Goal: Task Accomplishment & Management: Complete application form

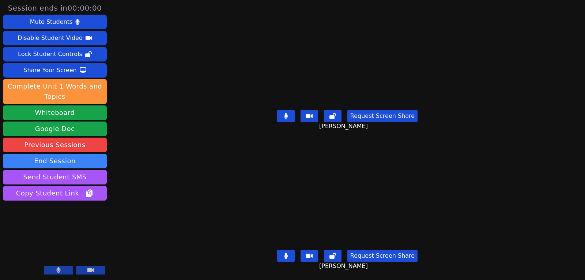
click at [82, 270] on button at bounding box center [90, 269] width 29 height 9
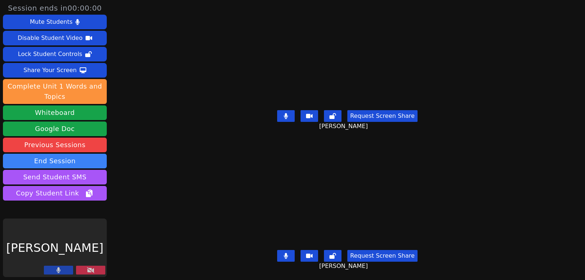
click at [68, 269] on button at bounding box center [58, 269] width 29 height 9
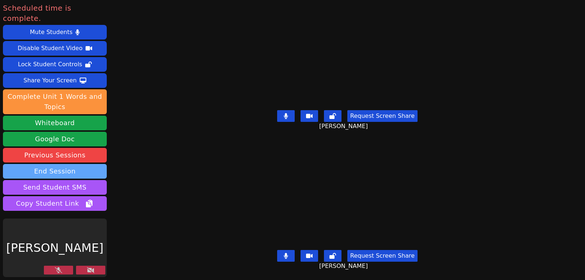
click at [53, 164] on button "End Session" at bounding box center [55, 171] width 104 height 15
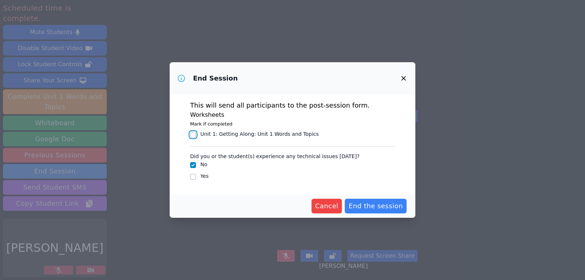
click at [193, 135] on input "Unit 1: Getting Along : Unit 1 Words and Topics" at bounding box center [193, 135] width 6 height 6
checkbox input "true"
click at [375, 204] on span "End the session" at bounding box center [375, 206] width 54 height 10
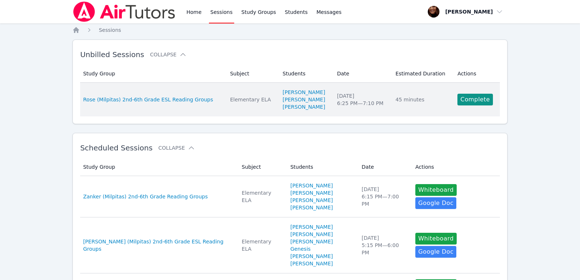
click at [476, 89] on td "Actions Complete" at bounding box center [476, 100] width 47 height 34
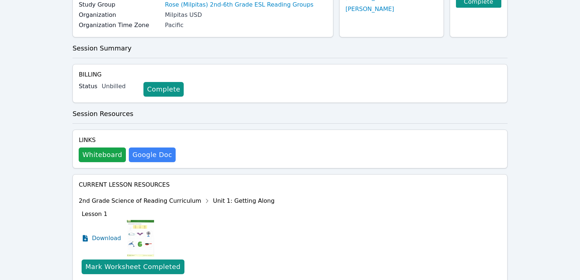
scroll to position [110, 0]
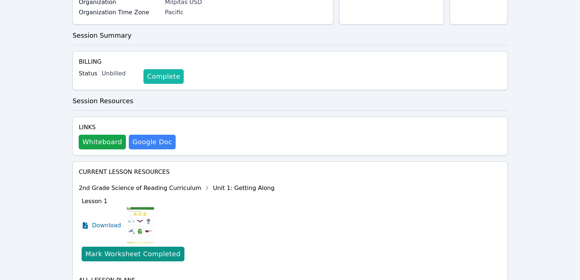
click at [154, 79] on link "Complete" at bounding box center [163, 76] width 40 height 15
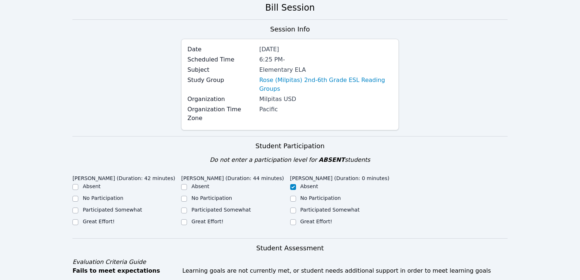
scroll to position [110, 0]
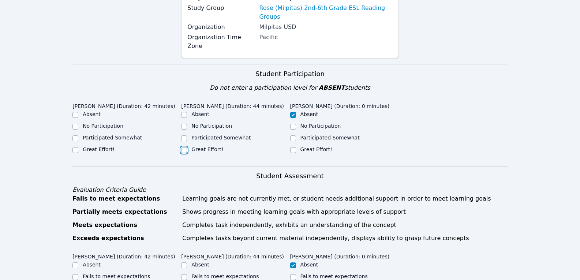
click at [182, 147] on input "Great Effort!" at bounding box center [184, 150] width 6 height 6
checkbox input "true"
click at [73, 147] on input "Great Effort!" at bounding box center [75, 150] width 6 height 6
checkbox input "true"
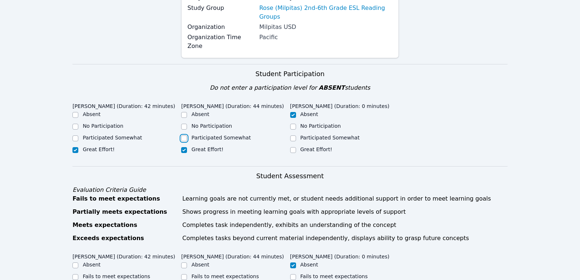
click at [184, 135] on input "Participated Somewhat" at bounding box center [184, 138] width 6 height 6
checkbox input "true"
checkbox input "false"
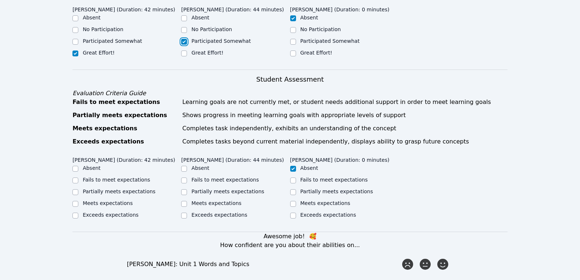
scroll to position [219, 0]
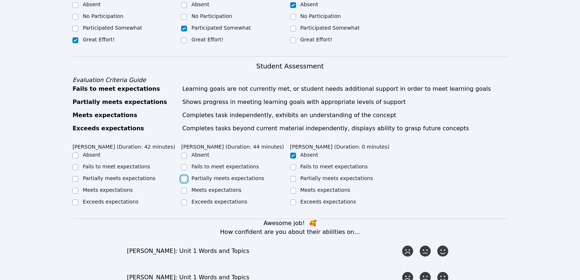
click at [182, 176] on input "Partially meets expectations" at bounding box center [184, 179] width 6 height 6
checkbox input "true"
click at [73, 176] on input "Partially meets expectations" at bounding box center [75, 179] width 6 height 6
checkbox input "true"
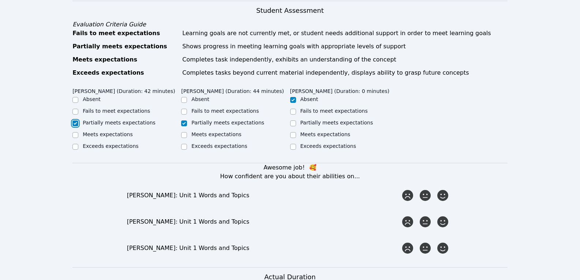
scroll to position [293, 0]
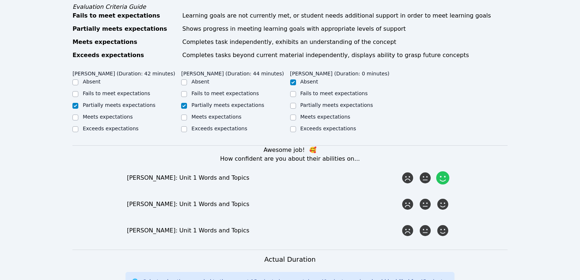
click at [442, 171] on icon at bounding box center [442, 177] width 13 height 13
click at [0, 0] on input "radio" at bounding box center [0, 0] width 0 height 0
click at [429, 197] on icon at bounding box center [424, 203] width 13 height 13
click at [0, 0] on input "radio" at bounding box center [0, 0] width 0 height 0
click at [425, 197] on icon at bounding box center [424, 203] width 13 height 13
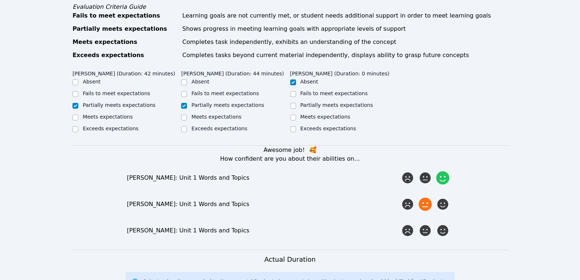
click at [0, 0] on input "radio" at bounding box center [0, 0] width 0 height 0
click at [411, 197] on icon at bounding box center [407, 203] width 13 height 13
click at [0, 0] on input "radio" at bounding box center [0, 0] width 0 height 0
click at [426, 224] on icon at bounding box center [424, 230] width 13 height 13
click at [0, 0] on input "radio" at bounding box center [0, 0] width 0 height 0
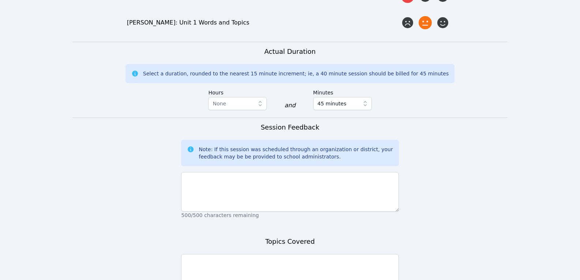
scroll to position [512, 0]
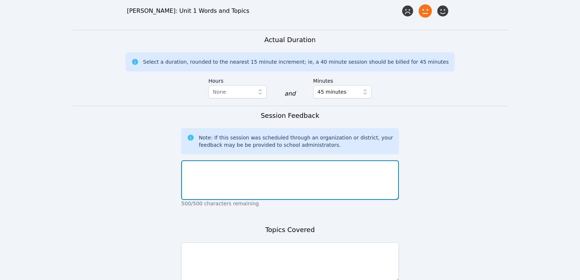
click at [202, 163] on textarea at bounding box center [289, 179] width 217 height 39
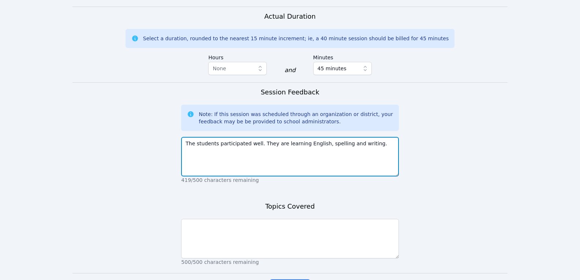
scroll to position [548, 0]
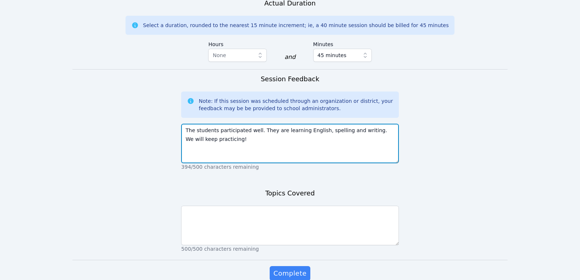
click at [256, 124] on textarea "The students participated well. They are learning English, spelling and writing…" at bounding box center [289, 143] width 217 height 39
type textarea "The students participated well! They are learning English, spelling and writing…"
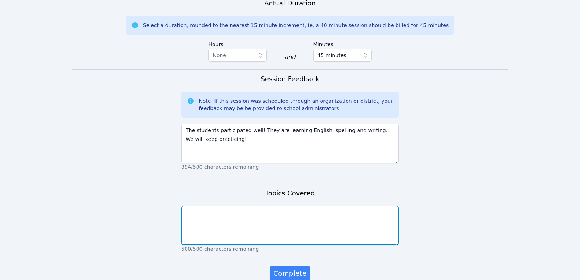
click at [198, 205] on textarea at bounding box center [289, 224] width 217 height 39
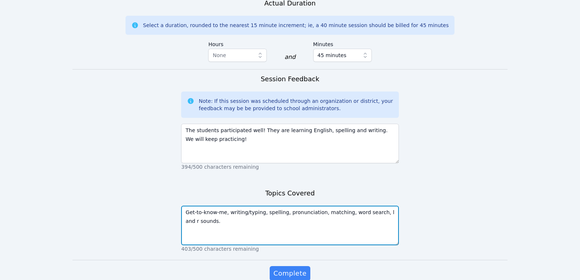
click at [261, 205] on textarea "Get-to-know-me, writing/typing, spelling, pronunciation, matching, word search,…" at bounding box center [289, 224] width 217 height 39
type textarea "Get-to-know-me, writing/typing, reading, spelling, pronunciation, matching, wor…"
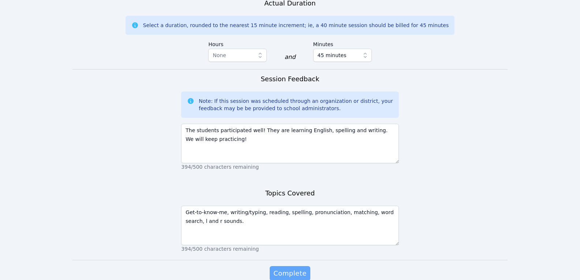
click at [293, 268] on span "Complete" at bounding box center [289, 273] width 33 height 10
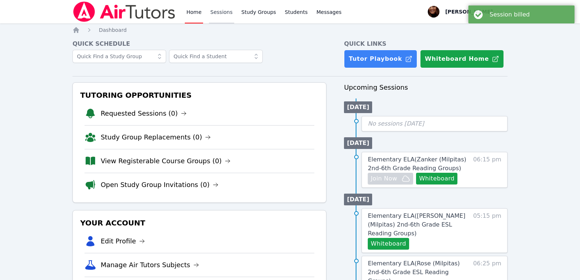
click at [215, 15] on link "Sessions" at bounding box center [221, 11] width 25 height 23
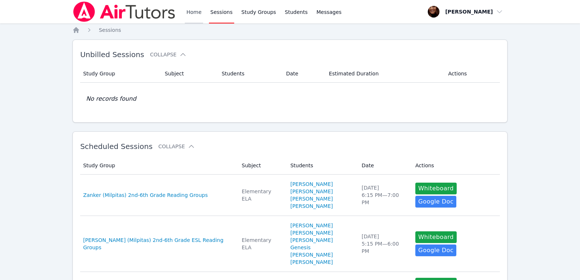
click at [194, 12] on link "Home" at bounding box center [194, 11] width 18 height 23
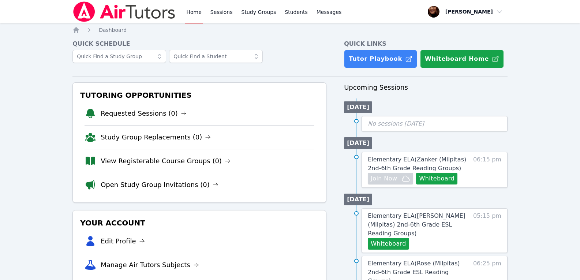
click at [196, 12] on link "Home" at bounding box center [194, 11] width 18 height 23
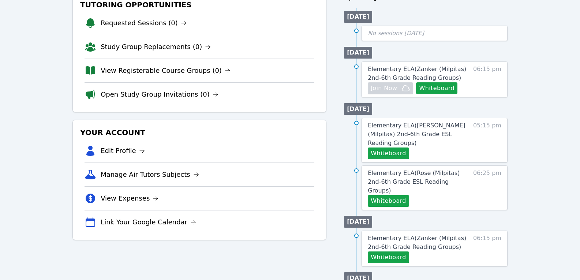
scroll to position [146, 0]
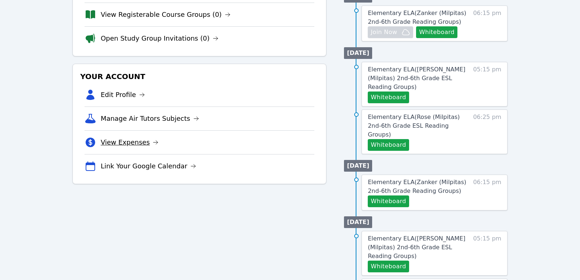
click at [152, 142] on icon at bounding box center [155, 142] width 6 height 6
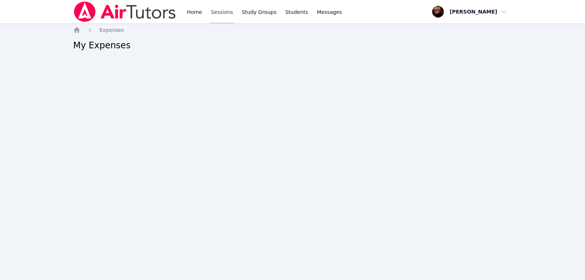
click at [212, 14] on link "Sessions" at bounding box center [222, 11] width 25 height 23
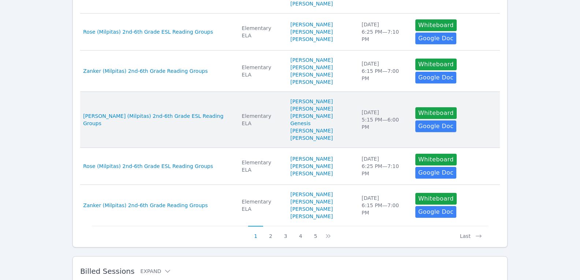
scroll to position [397, 0]
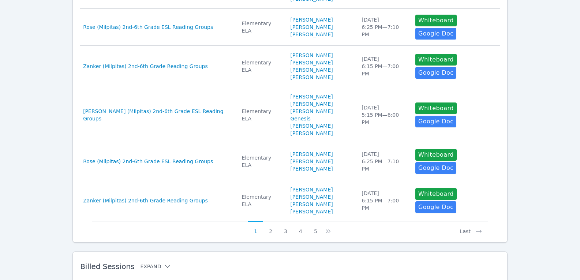
click at [164, 263] on icon at bounding box center [167, 266] width 7 height 7
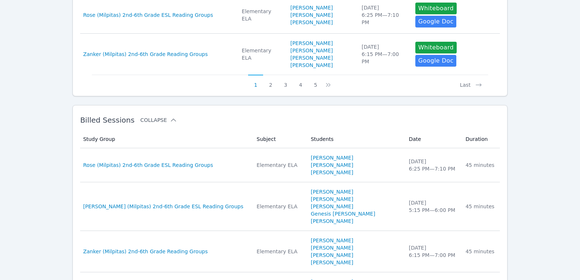
scroll to position [580, 0]
